Goal: Task Accomplishment & Management: Manage account settings

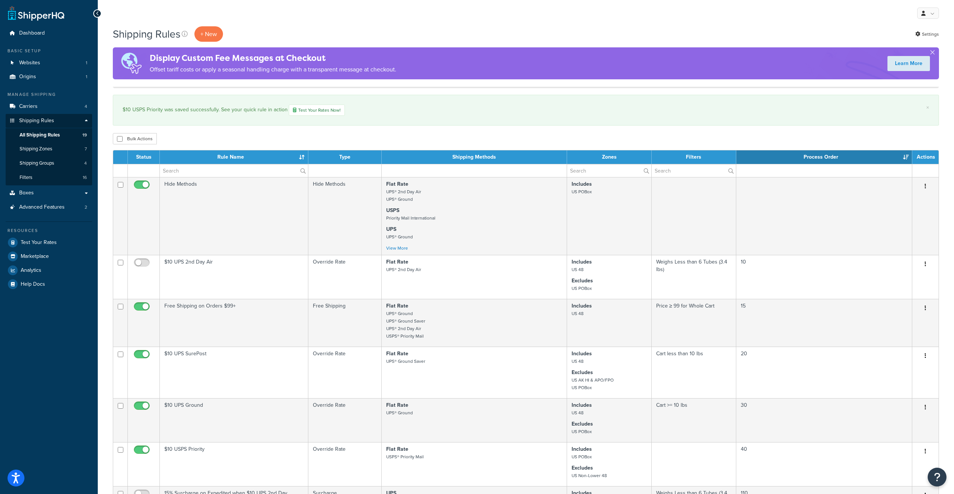
select select "100"
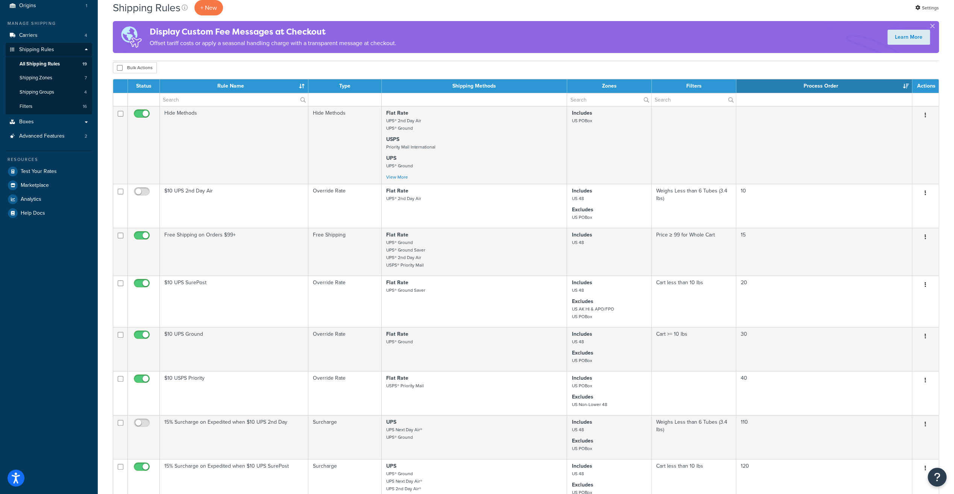
scroll to position [75, 0]
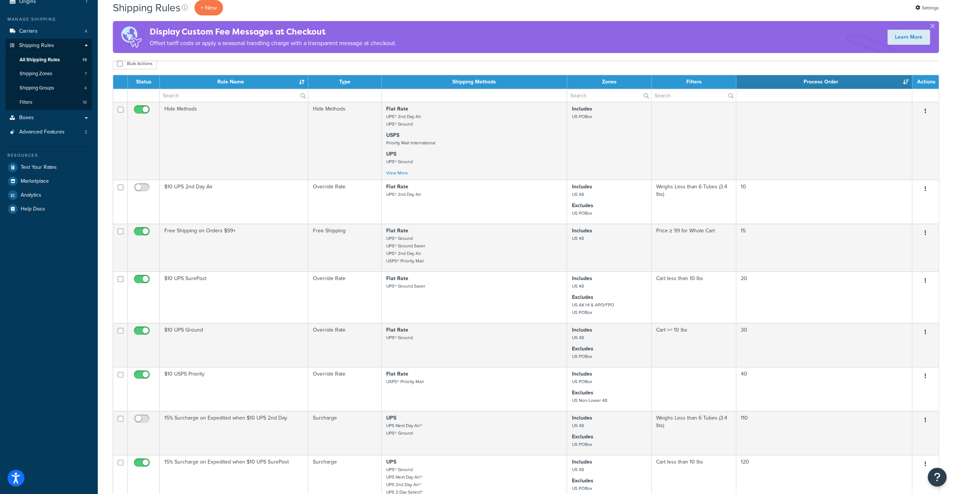
click at [481, 82] on th "Shipping Methods" at bounding box center [474, 82] width 185 height 14
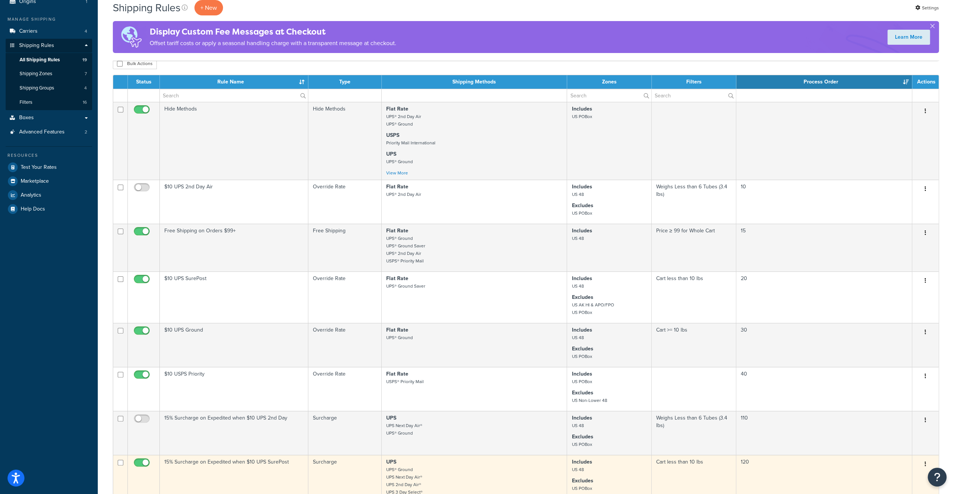
scroll to position [0, 0]
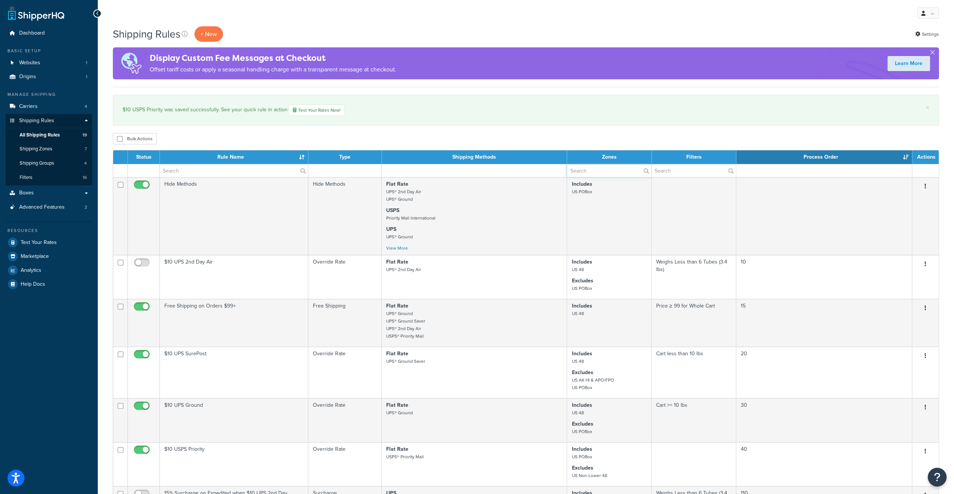
click at [631, 169] on input "text" at bounding box center [609, 170] width 84 height 13
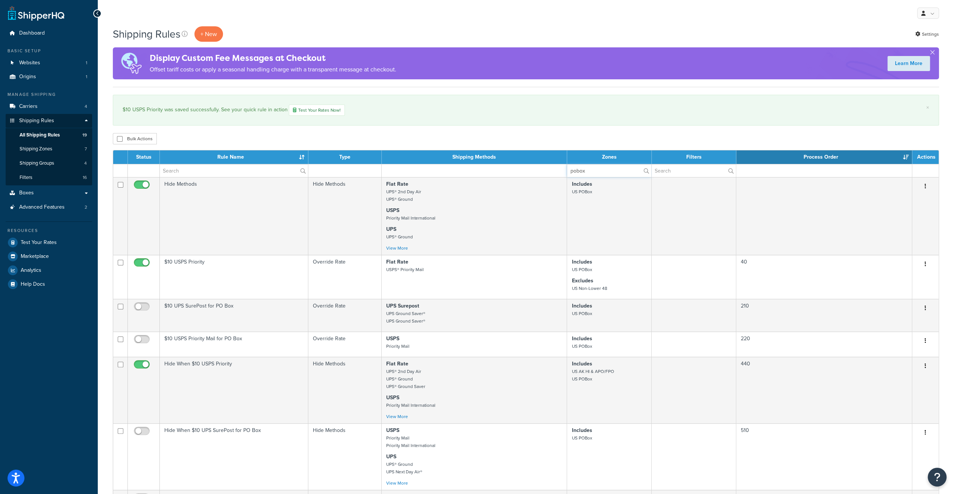
type input "pobox"
click at [645, 171] on label "pobox" at bounding box center [609, 170] width 84 height 13
click at [645, 171] on input "pobox" at bounding box center [609, 170] width 84 height 13
drag, startPoint x: 592, startPoint y: 168, endPoint x: 519, endPoint y: 174, distance: 73.6
click at [519, 174] on tr "pobox" at bounding box center [525, 170] width 825 height 13
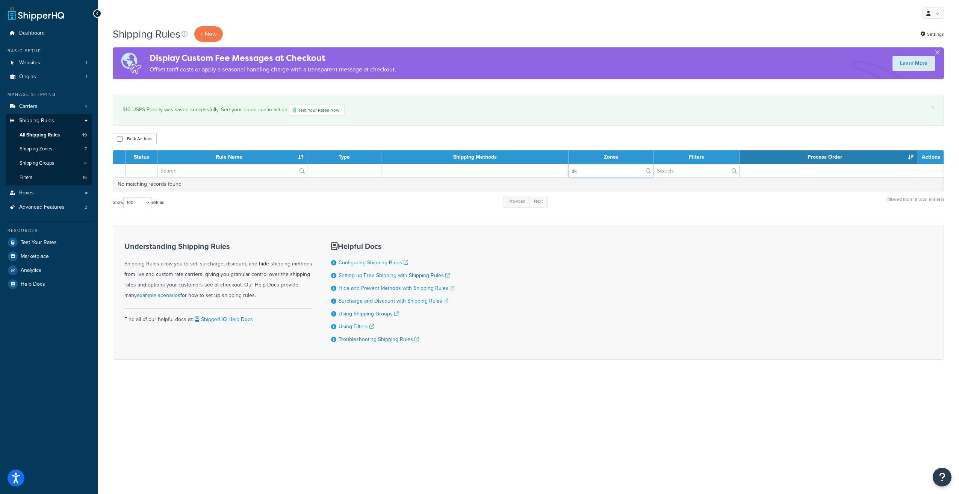
type input "a"
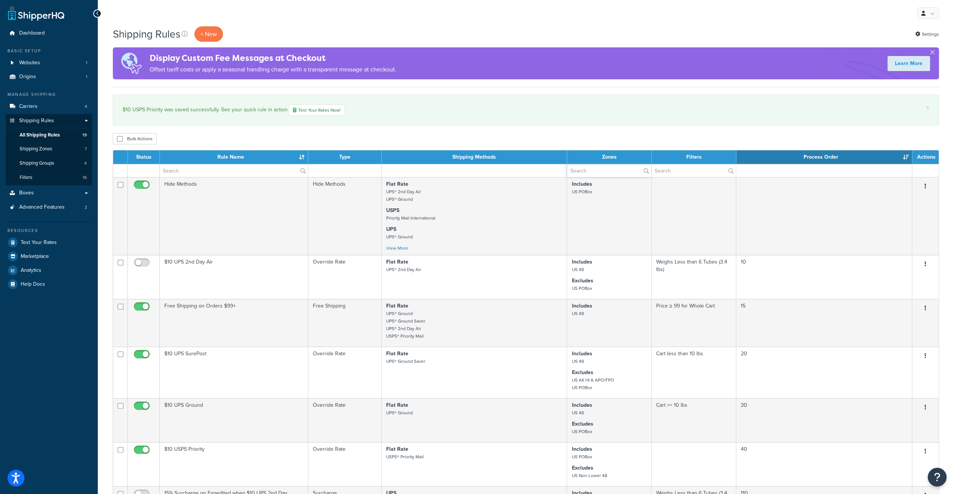
click at [594, 173] on input "text" at bounding box center [609, 170] width 84 height 13
type input "US AK"
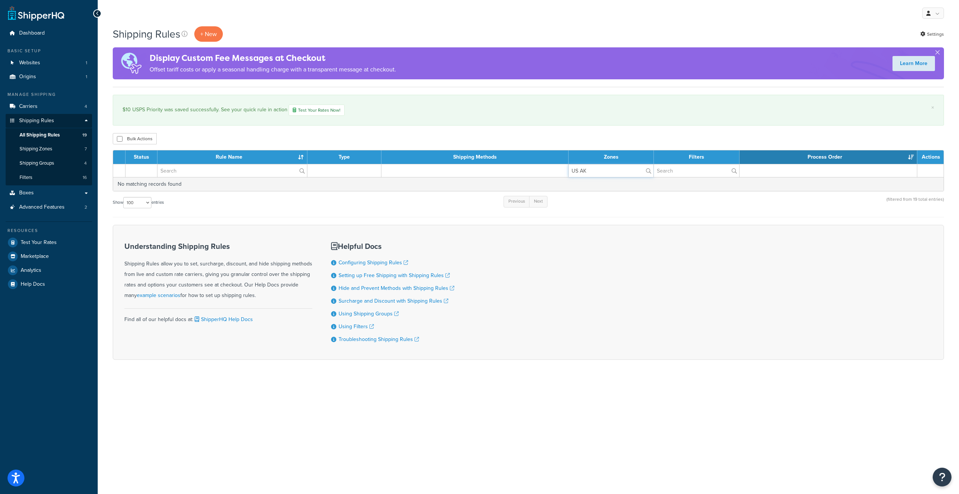
drag, startPoint x: 588, startPoint y: 173, endPoint x: 553, endPoint y: 172, distance: 35.0
click at [554, 172] on tr "US AK" at bounding box center [528, 170] width 831 height 13
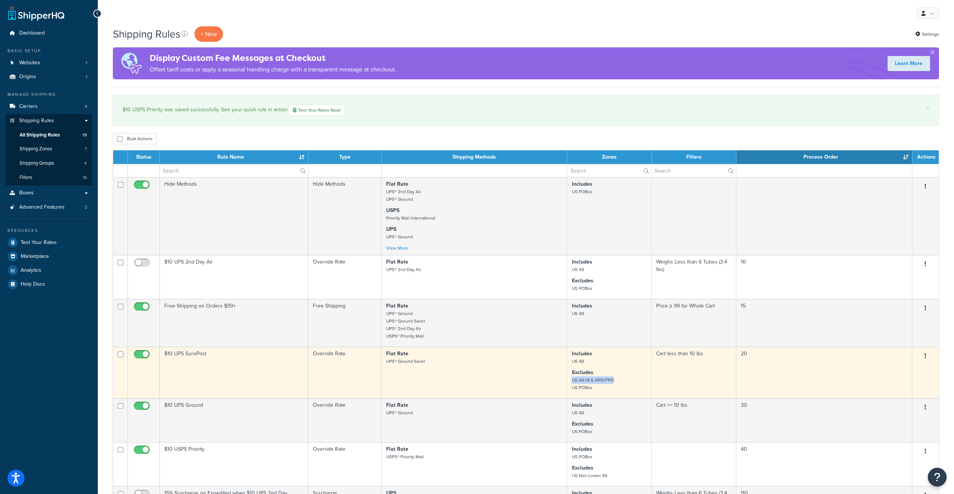
drag, startPoint x: 572, startPoint y: 382, endPoint x: 612, endPoint y: 382, distance: 40.2
click at [612, 382] on small "US AK HI & APO/FPO US POBox" at bounding box center [592, 384] width 42 height 14
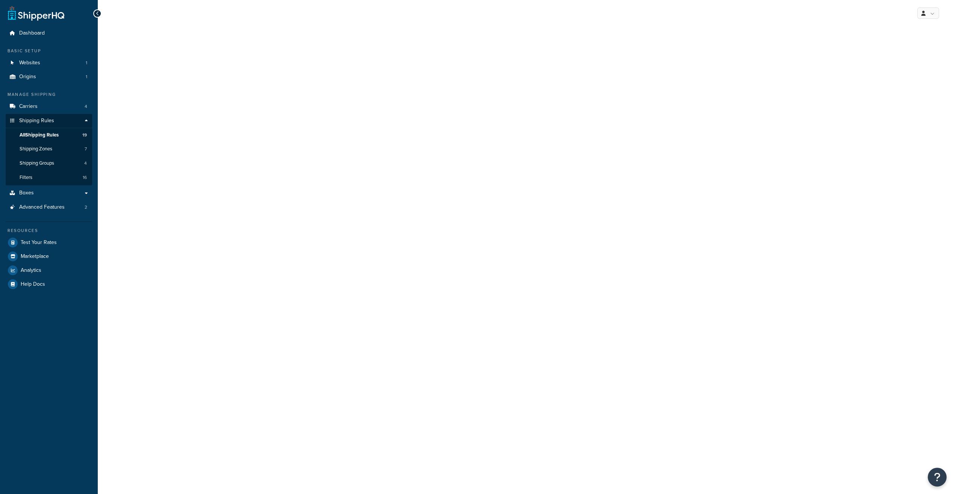
select select "OVERRIDE"
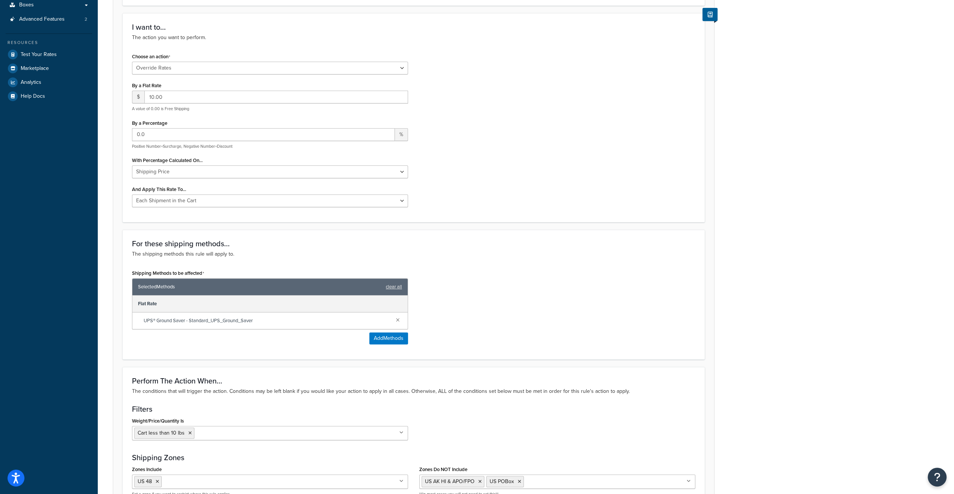
scroll to position [301, 0]
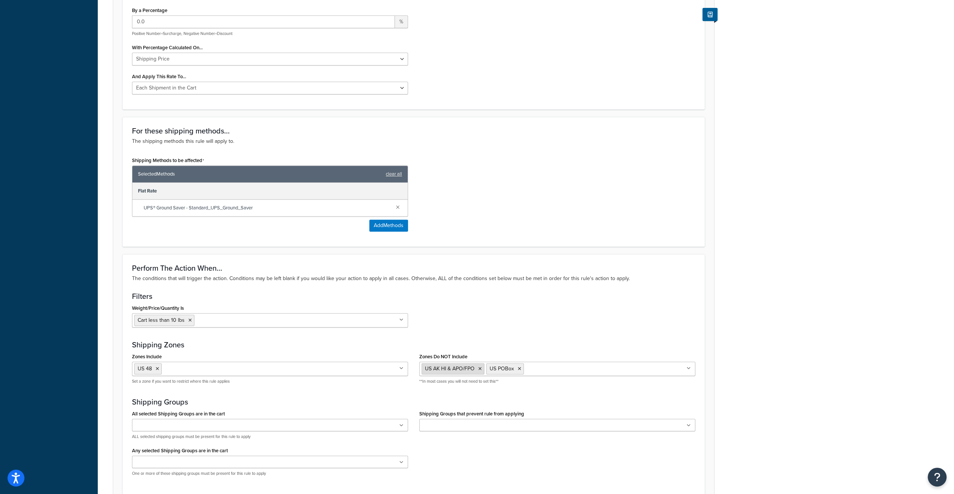
drag, startPoint x: 426, startPoint y: 367, endPoint x: 457, endPoint y: 369, distance: 30.9
click at [457, 369] on span "US AK HI & APO/FPO" at bounding box center [450, 369] width 50 height 8
drag, startPoint x: 424, startPoint y: 367, endPoint x: 481, endPoint y: 367, distance: 57.1
click at [481, 367] on li "US AK HI & APO/FPO" at bounding box center [452, 368] width 63 height 11
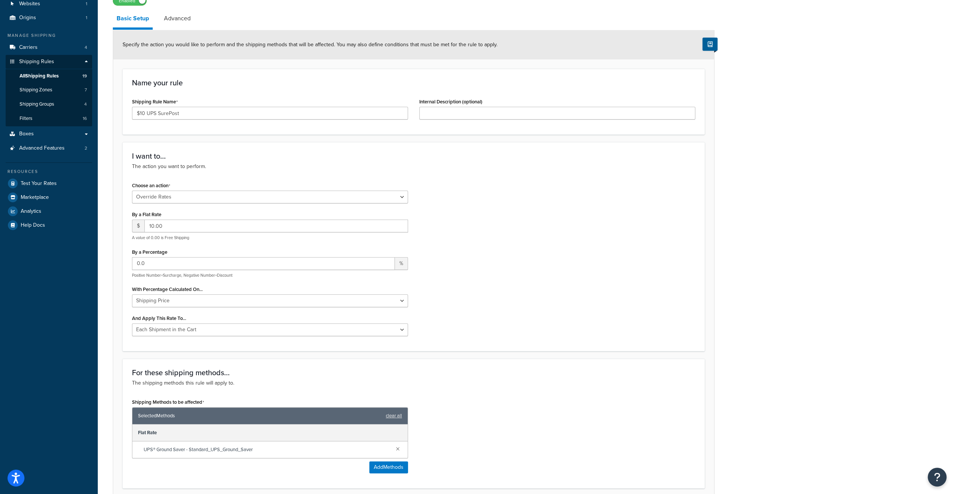
scroll to position [0, 0]
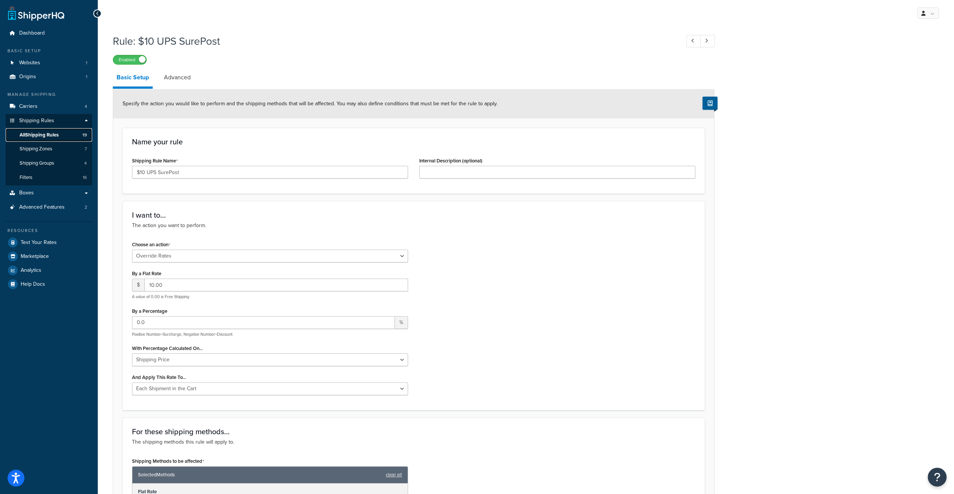
click at [30, 136] on span "All Shipping Rules" at bounding box center [39, 135] width 39 height 6
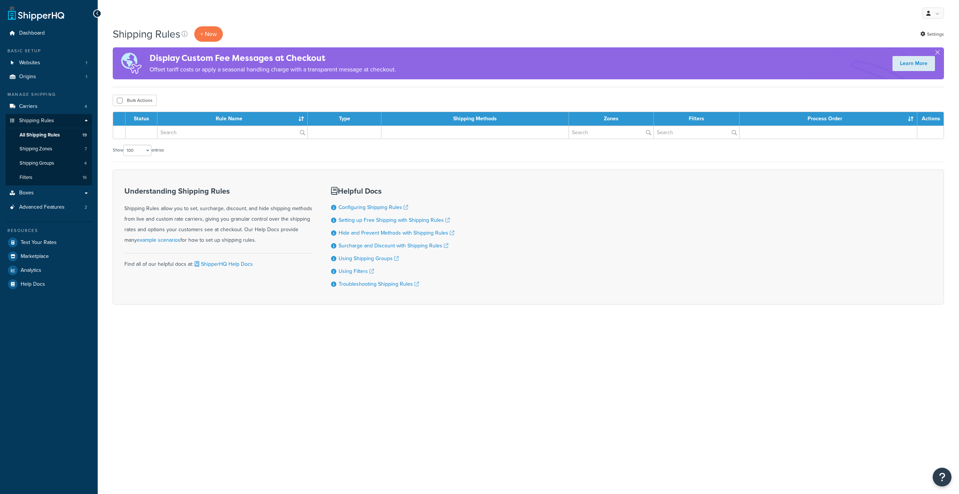
select select "100"
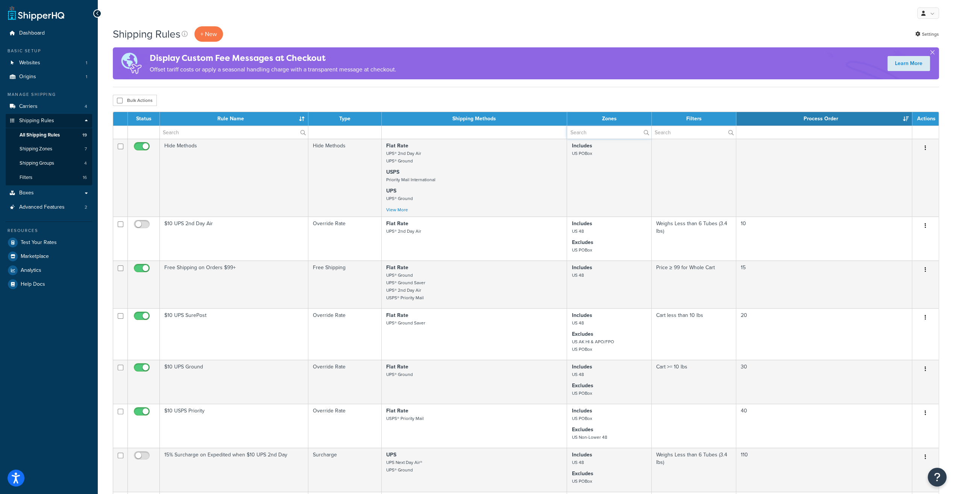
click at [615, 132] on input "text" at bounding box center [609, 132] width 84 height 13
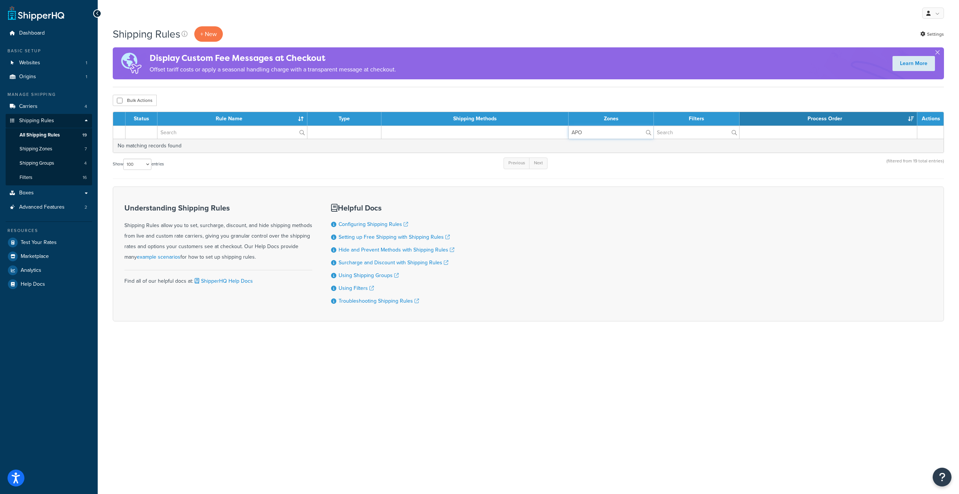
type input "APO"
click at [593, 106] on div "Bulk Actions Duplicate Delete" at bounding box center [528, 100] width 831 height 11
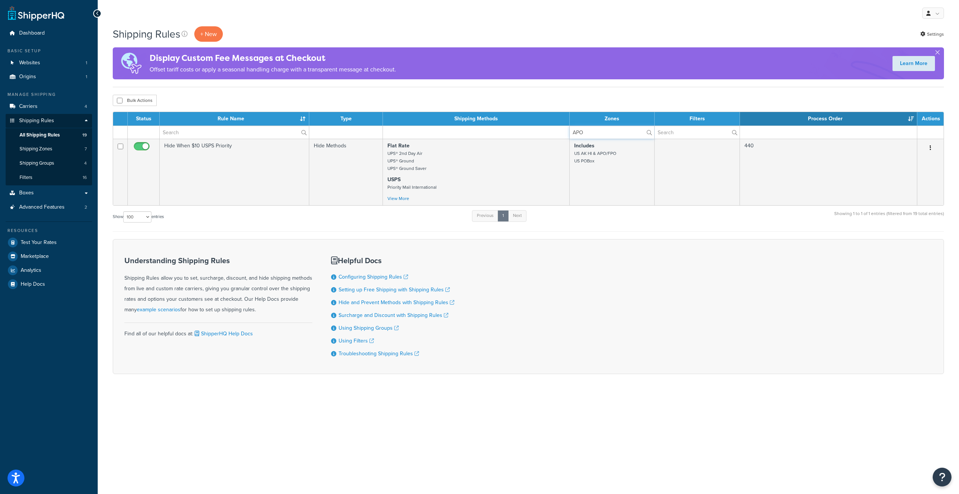
drag, startPoint x: 591, startPoint y: 133, endPoint x: 560, endPoint y: 130, distance: 31.0
click at [560, 130] on tr "APO" at bounding box center [528, 132] width 831 height 13
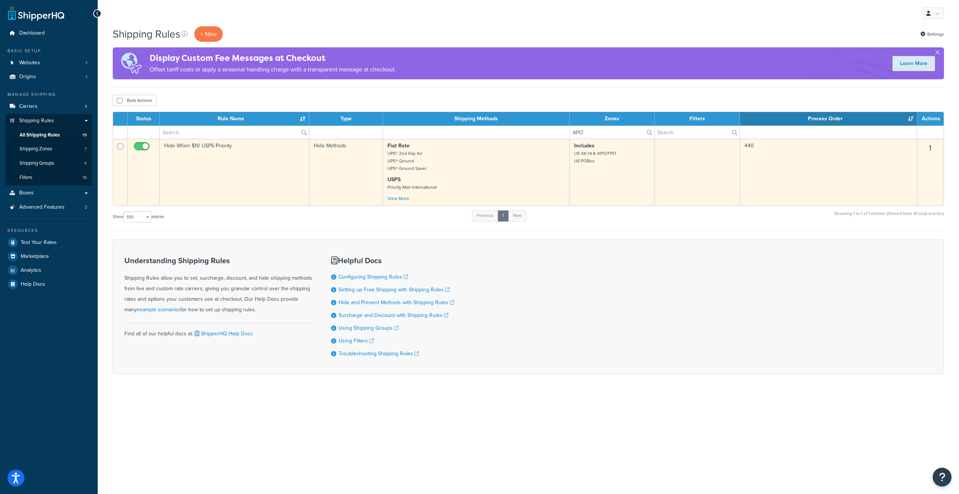
click at [205, 144] on td "Hide When $10 USPS Priority" at bounding box center [235, 172] width 150 height 67
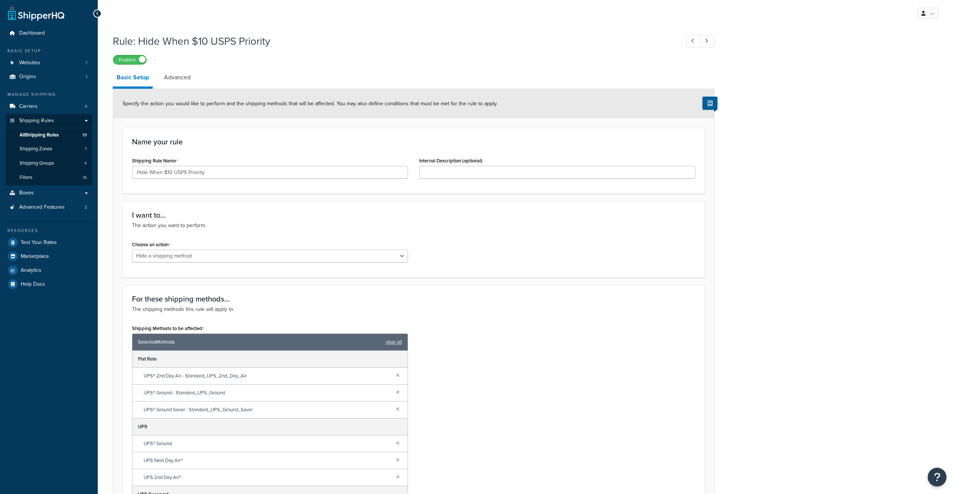
select select "HIDE"
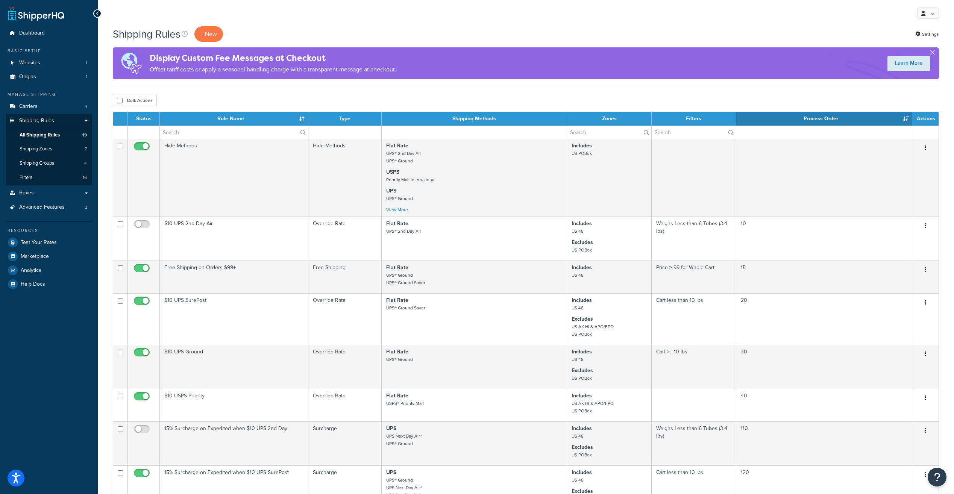
select select "100"
